Goal: Find contact information: Find contact information

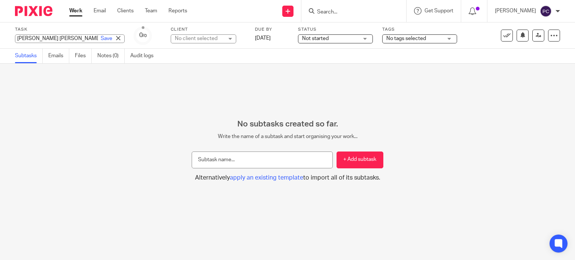
drag, startPoint x: 75, startPoint y: 10, endPoint x: 82, endPoint y: 20, distance: 12.6
click at [75, 10] on link "Work" at bounding box center [75, 10] width 13 height 7
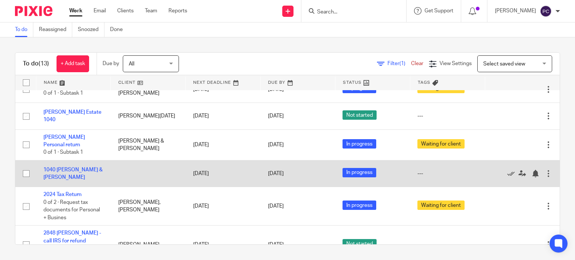
scroll to position [225, 0]
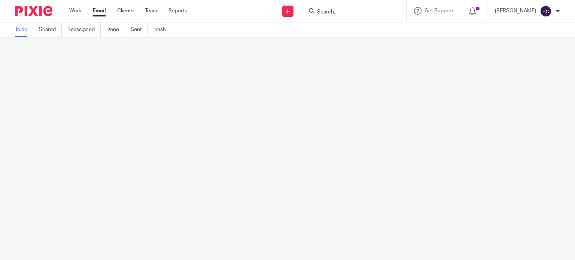
click at [351, 9] on input "Search" at bounding box center [350, 12] width 67 height 7
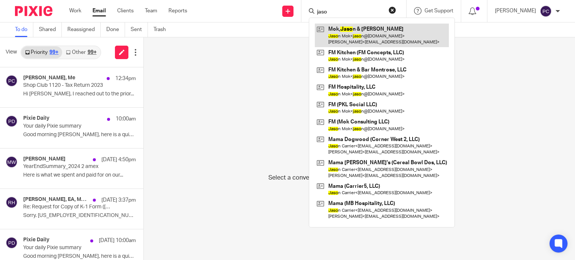
type input "jaso"
click at [352, 25] on link at bounding box center [382, 35] width 134 height 23
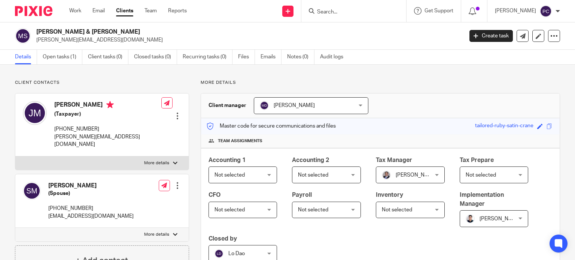
click at [70, 130] on p "832-858-2161" at bounding box center [107, 128] width 107 height 7
click at [69, 130] on p "832-858-2161" at bounding box center [107, 128] width 107 height 7
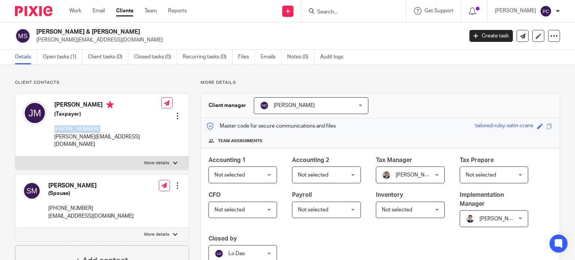
click at [69, 130] on p "832-858-2161" at bounding box center [107, 128] width 107 height 7
click at [94, 213] on p "stephaniemok424@gmail.com" at bounding box center [90, 216] width 85 height 7
click at [94, 213] on p "[EMAIL_ADDRESS][DOMAIN_NAME]" at bounding box center [90, 216] width 85 height 7
copy div "[EMAIL_ADDRESS][DOMAIN_NAME]"
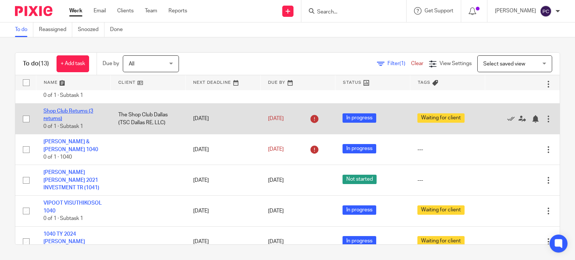
scroll to position [37, 0]
